Goal: Transaction & Acquisition: Subscribe to service/newsletter

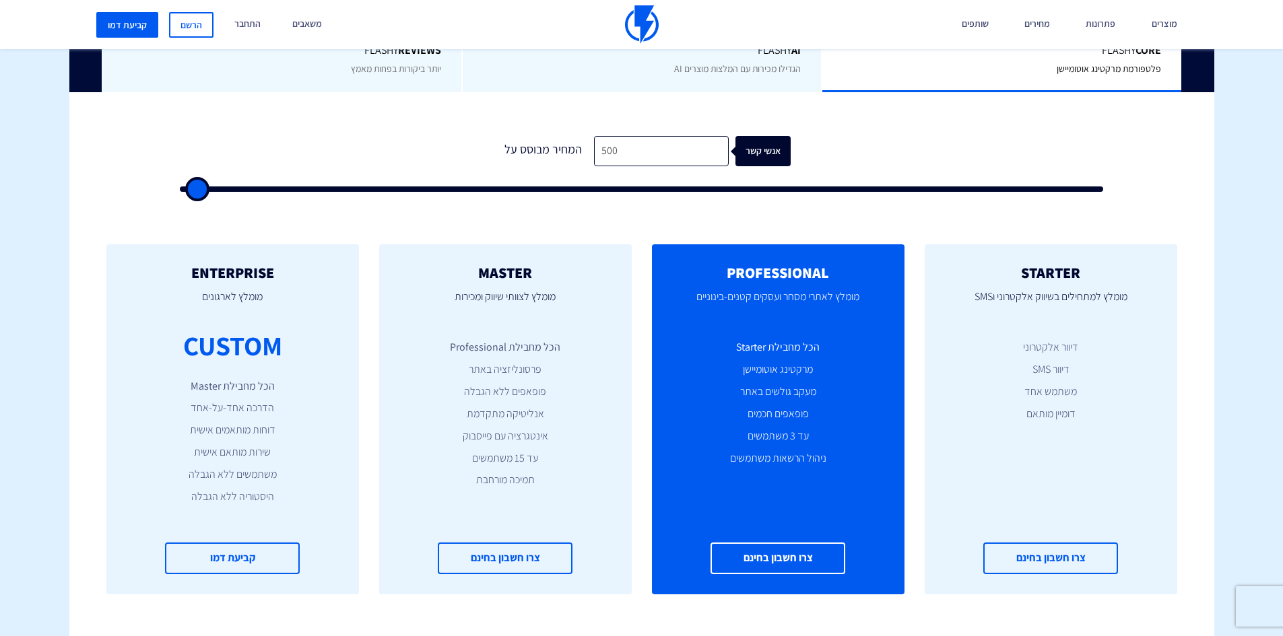
scroll to position [404, 0]
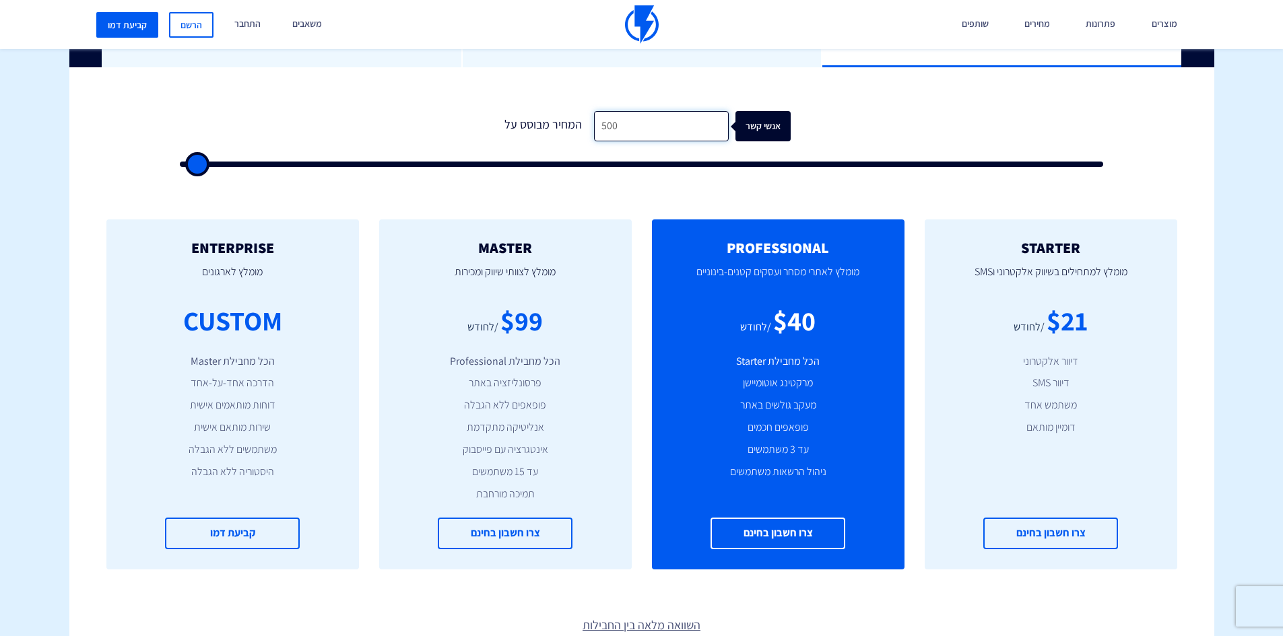
click at [669, 116] on input "500" at bounding box center [661, 126] width 135 height 30
click at [621, 127] on input "500" at bounding box center [661, 126] width 135 height 30
click at [611, 128] on input "500" at bounding box center [661, 126] width 135 height 30
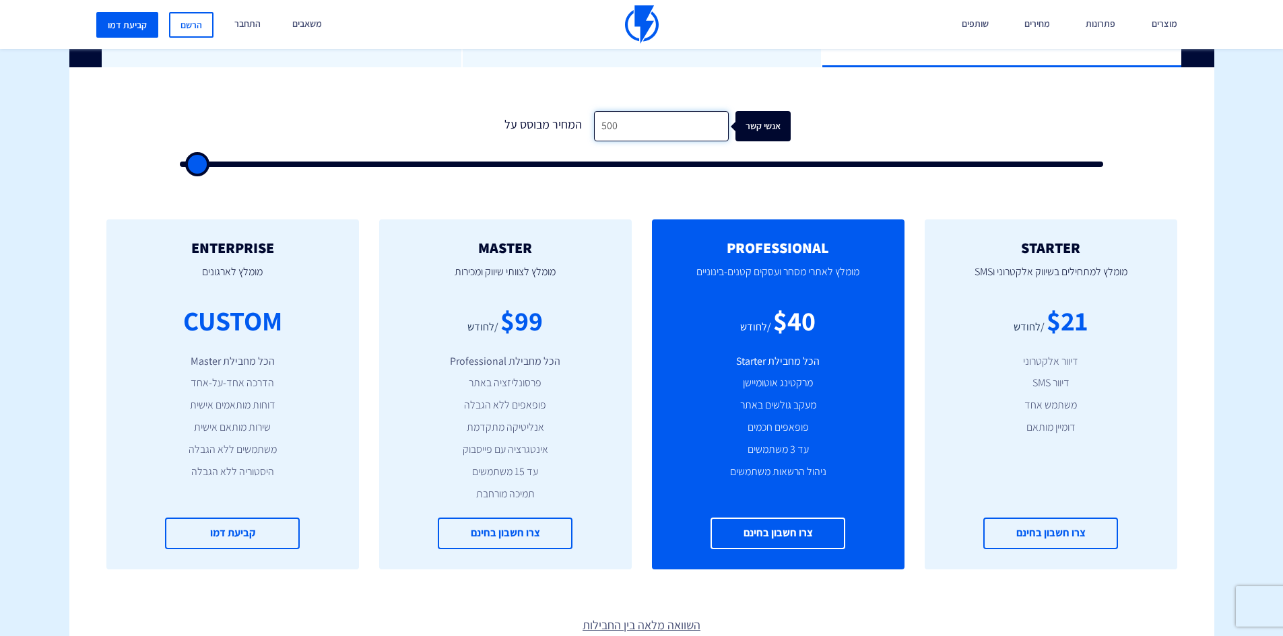
click at [611, 127] on input "500" at bounding box center [661, 126] width 135 height 30
type input "6"
type input "500"
type input "60"
type input "500"
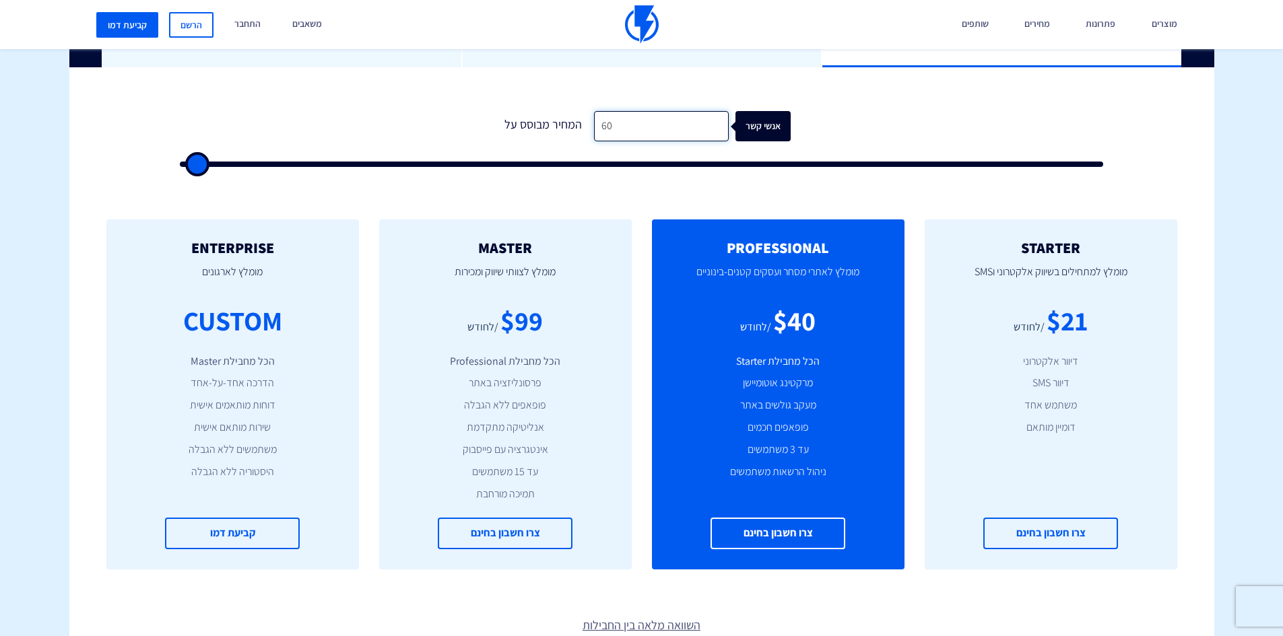
type input "600"
type input "500"
type input "6,000"
type input "6000"
type input "6,000"
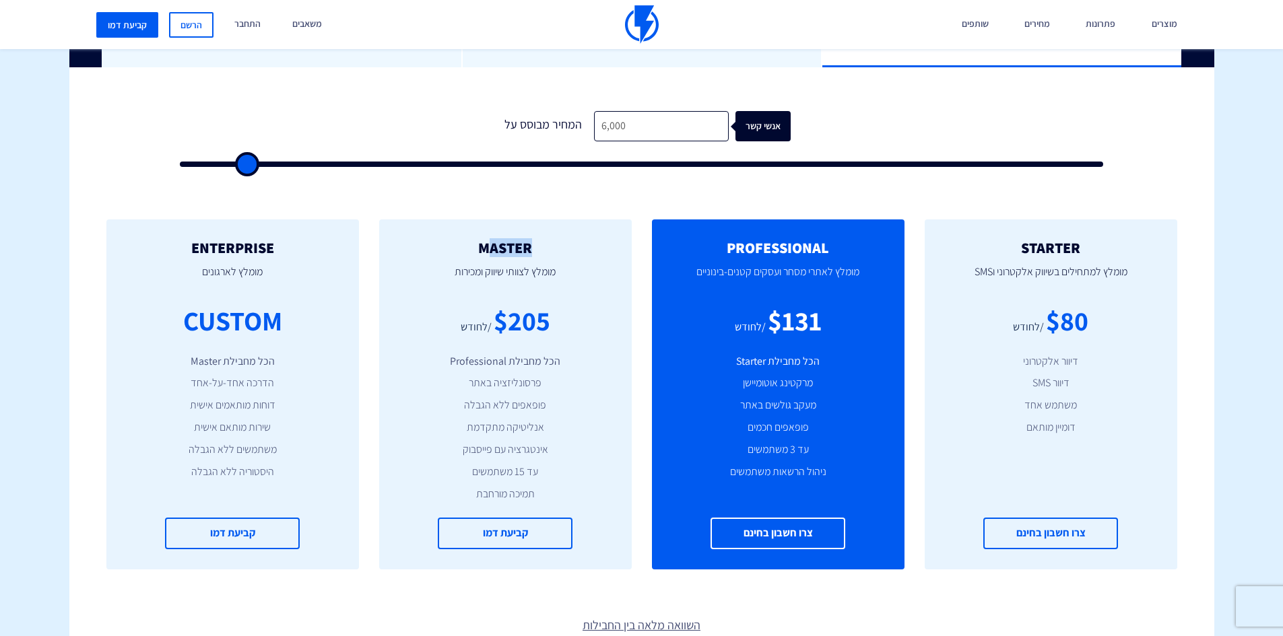
drag, startPoint x: 486, startPoint y: 246, endPoint x: 537, endPoint y: 250, distance: 50.7
click at [537, 250] on h2 "MASTER" at bounding box center [505, 248] width 212 height 16
drag, startPoint x: 456, startPoint y: 252, endPoint x: 539, endPoint y: 250, distance: 82.2
click at [539, 250] on h2 "MASTER" at bounding box center [505, 248] width 212 height 16
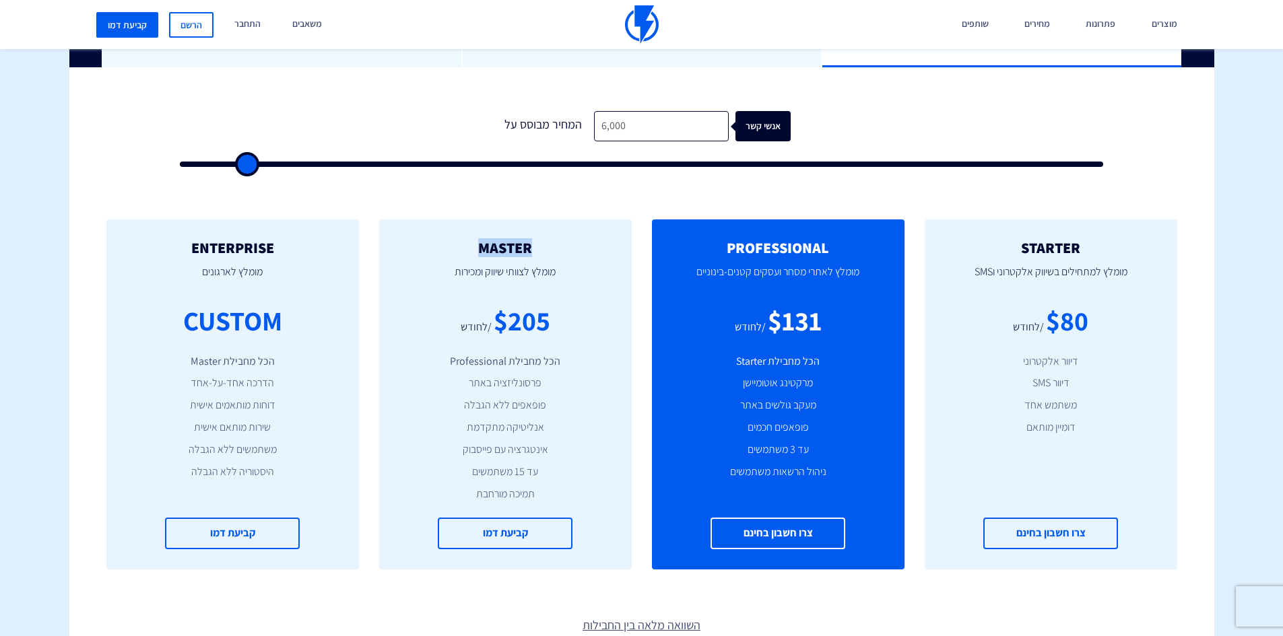
click at [539, 250] on h2 "MASTER" at bounding box center [505, 248] width 212 height 16
drag, startPoint x: 728, startPoint y: 251, endPoint x: 830, endPoint y: 310, distance: 117.7
click at [830, 310] on div "PROFESSIONAL מומלץ לאתרי מסחר ועסקים קטנים-בינוניים $131 /לחודש הכל מחבילת Star…" at bounding box center [778, 394] width 252 height 350
click at [830, 298] on p "מומלץ לאתרי מסחר ועסקים קטנים-בינוניים" at bounding box center [778, 279] width 212 height 46
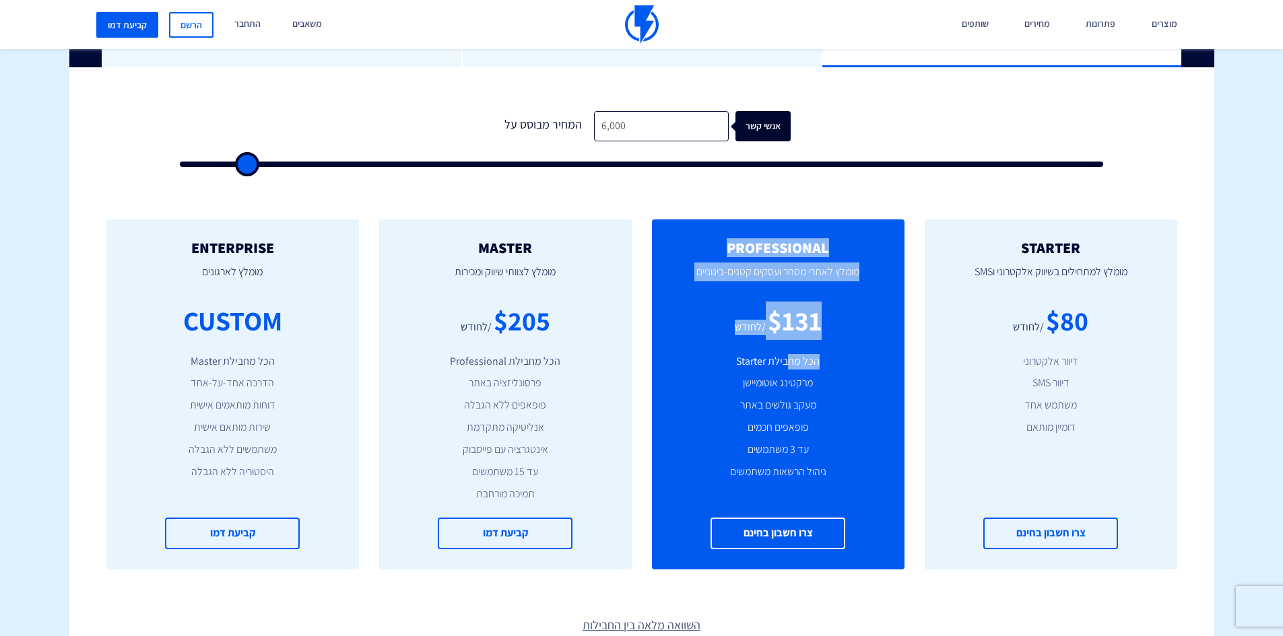
drag, startPoint x: 827, startPoint y: 247, endPoint x: 787, endPoint y: 347, distance: 107.9
click at [787, 347] on div "PROFESSIONAL מומלץ לאתרי מסחר ועסקים קטנים-בינוניים $131 /לחודש הכל מחבילת Star…" at bounding box center [778, 394] width 252 height 350
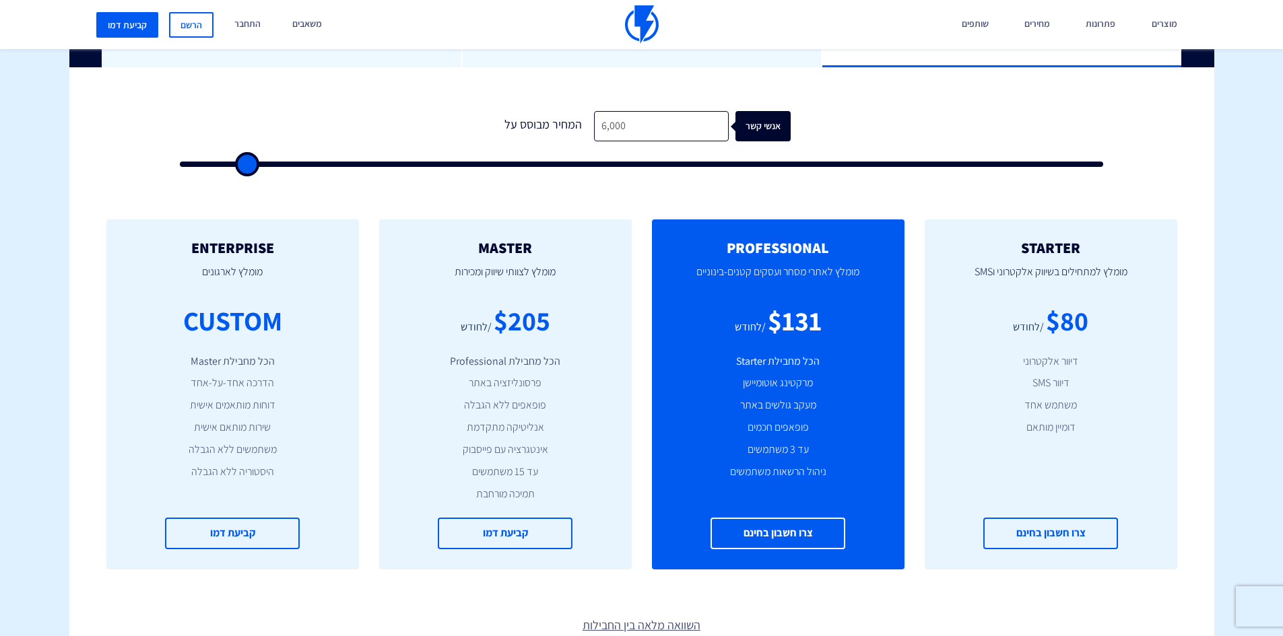
click at [476, 248] on h2 "MASTER" at bounding box center [505, 248] width 212 height 16
drag, startPoint x: 669, startPoint y: 136, endPoint x: 574, endPoint y: 131, distance: 95.0
click at [574, 131] on div "המחיר מבוסס על 6,000 אנשי קשר" at bounding box center [642, 126] width 298 height 30
click at [618, 123] on input "6,000" at bounding box center [661, 126] width 135 height 30
drag, startPoint x: 636, startPoint y: 129, endPoint x: 580, endPoint y: 129, distance: 56.6
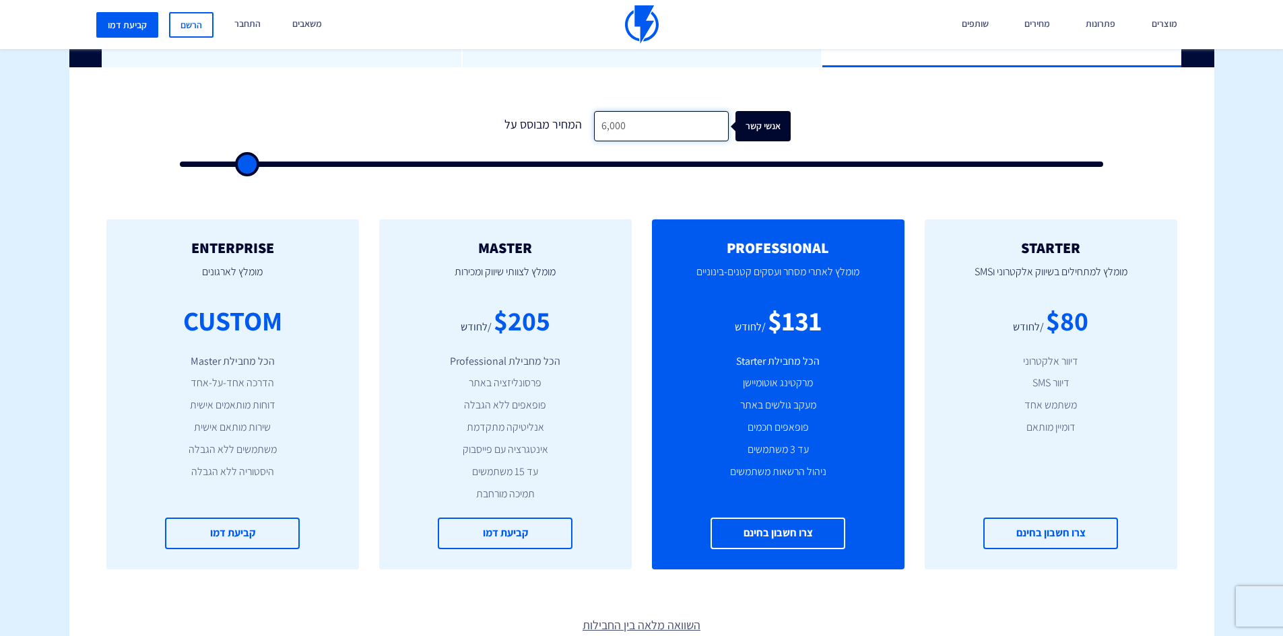
click at [580, 129] on div "המחיר מבוסס על 6,000 אנשי קשר" at bounding box center [642, 126] width 298 height 30
click at [609, 126] on input "6,000" at bounding box center [661, 126] width 135 height 30
click at [632, 123] on input "6,000" at bounding box center [661, 126] width 135 height 30
drag, startPoint x: 625, startPoint y: 124, endPoint x: 564, endPoint y: 131, distance: 61.6
click at [566, 122] on div "המחיר מבוסס על 6,000 אנשי קשר" at bounding box center [642, 126] width 298 height 30
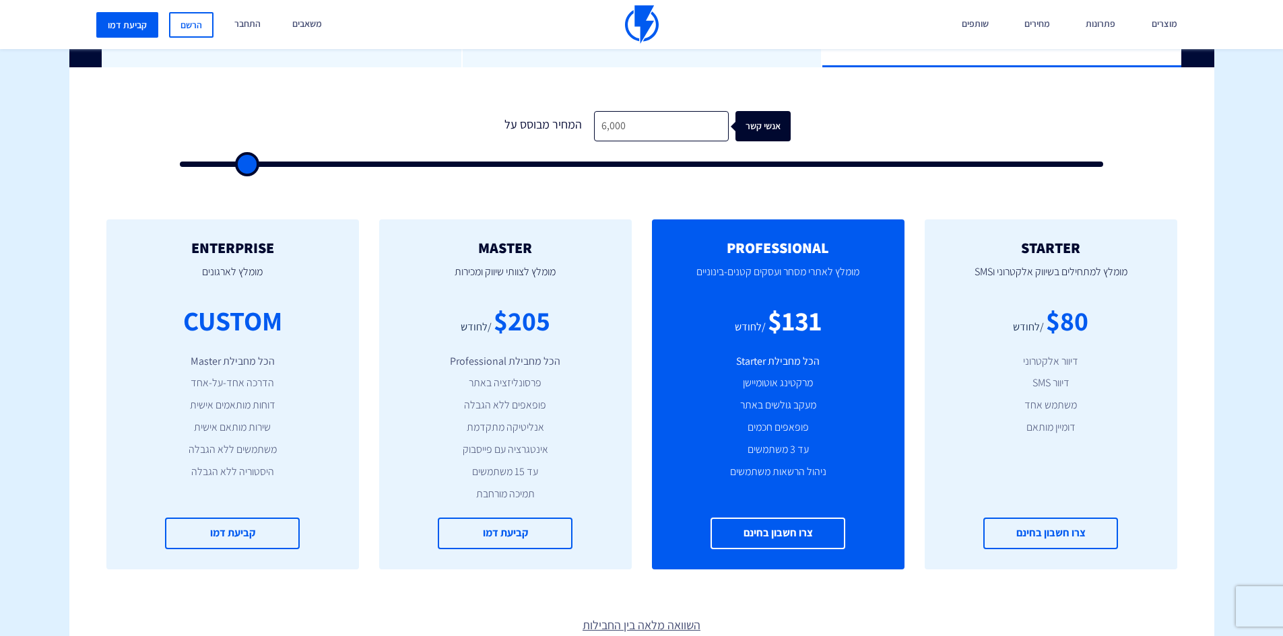
click at [526, 328] on div "$205" at bounding box center [522, 321] width 57 height 38
drag, startPoint x: 492, startPoint y: 324, endPoint x: 545, endPoint y: 328, distance: 52.7
click at [545, 328] on div "$205" at bounding box center [522, 321] width 57 height 38
click at [640, 125] on input "6,000" at bounding box center [661, 126] width 135 height 30
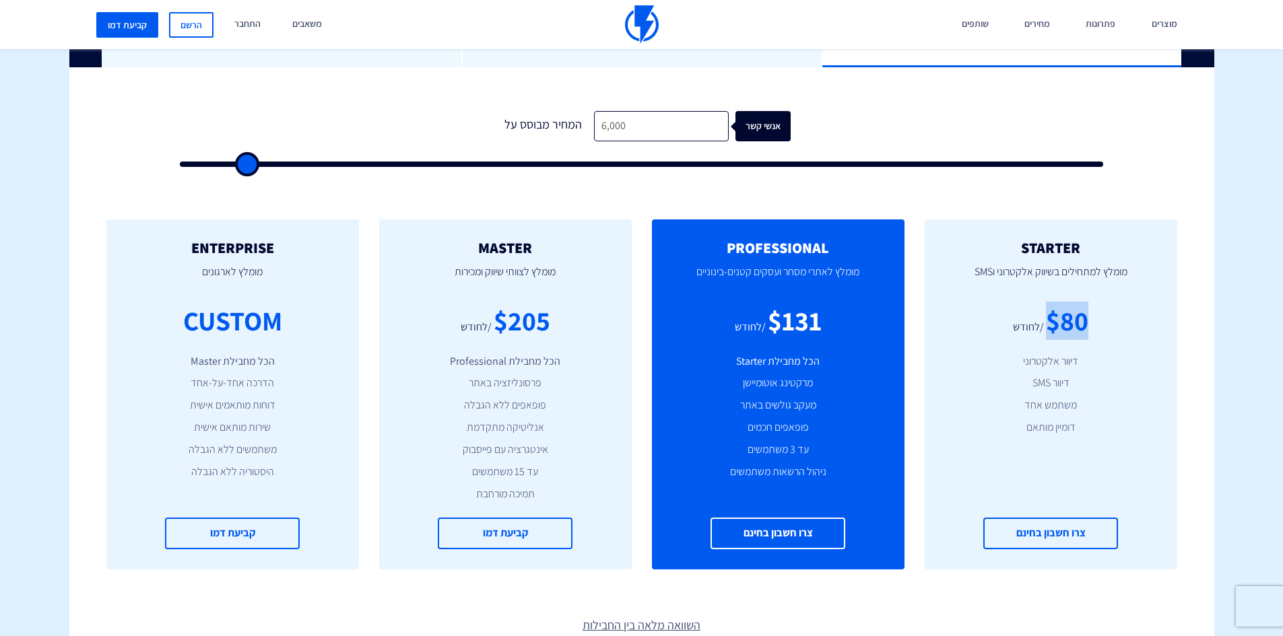
drag, startPoint x: 1083, startPoint y: 320, endPoint x: 1100, endPoint y: 322, distance: 17.7
click at [1100, 322] on div "$80 /לחודש" at bounding box center [1051, 321] width 212 height 38
click at [1108, 331] on div "$80 /לחודש" at bounding box center [1051, 321] width 212 height 38
drag, startPoint x: 1023, startPoint y: 311, endPoint x: 1130, endPoint y: 316, distance: 107.2
click at [1130, 316] on div "$80 /לחודש" at bounding box center [1051, 321] width 212 height 38
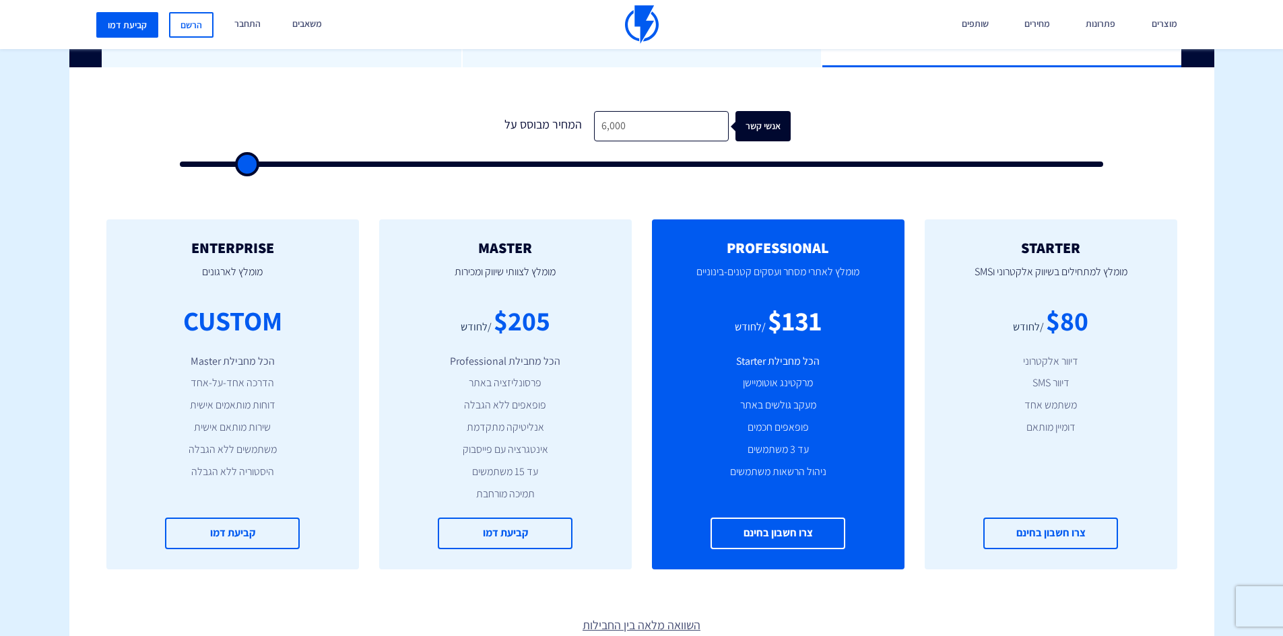
click at [1130, 316] on div "$80 /לחודש" at bounding box center [1051, 321] width 212 height 38
drag, startPoint x: 1070, startPoint y: 241, endPoint x: 1031, endPoint y: 445, distance: 207.7
click at [1031, 445] on div "STARTER מומלץ למתחילים בשיווק אלקטרוני וSMS $80 /לחודש דיוור אלקטרוני דיוור SMS…" at bounding box center [1050, 394] width 252 height 350
click at [477, 298] on p "מומלץ לצוותי שיווק ומכירות" at bounding box center [505, 279] width 212 height 46
